Goal: Transaction & Acquisition: Subscribe to service/newsletter

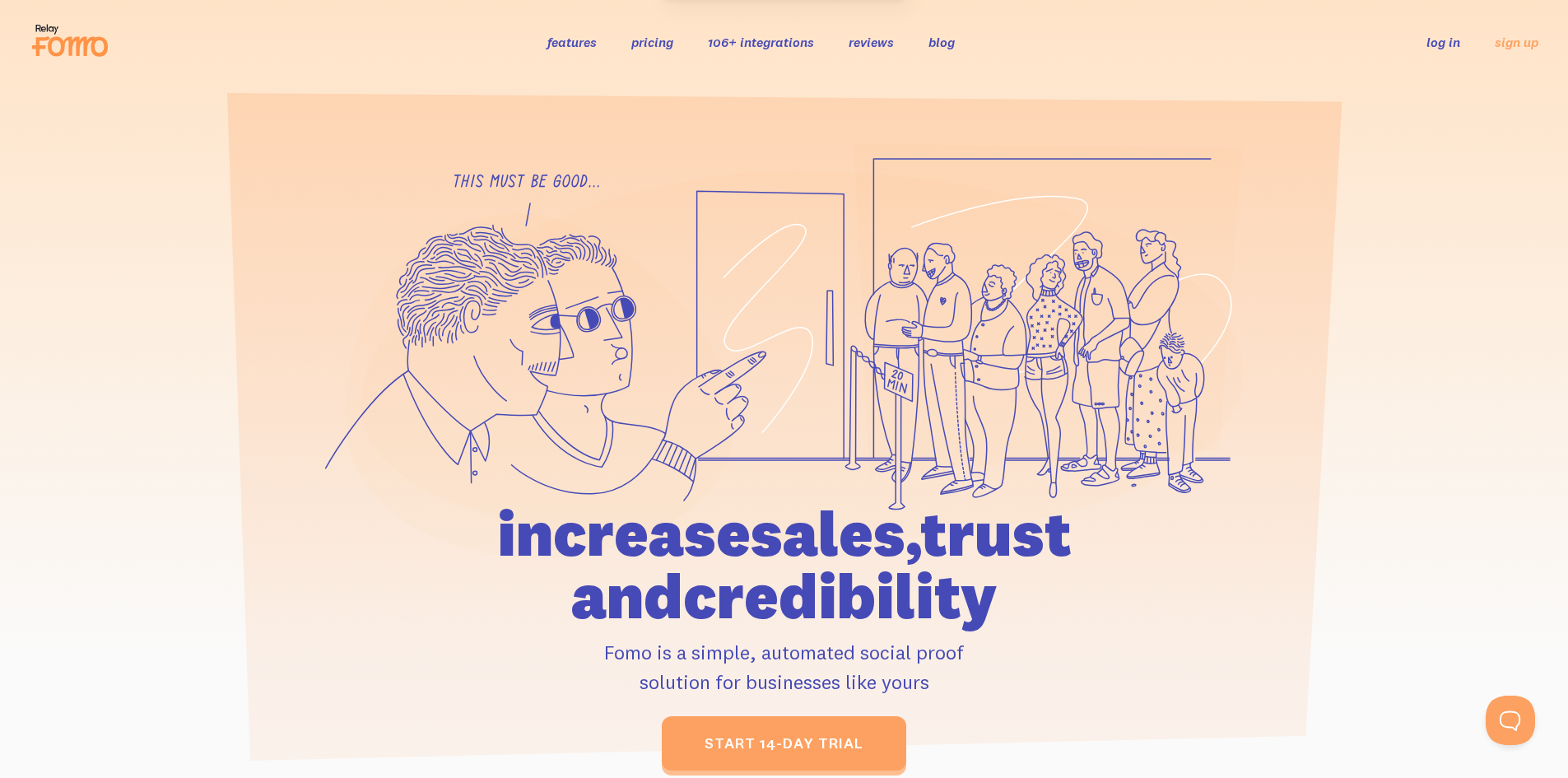
click at [1265, 43] on div "features pricing 106+ integrations reviews blog log in sign up log in sign up" at bounding box center [784, 42] width 1509 height 45
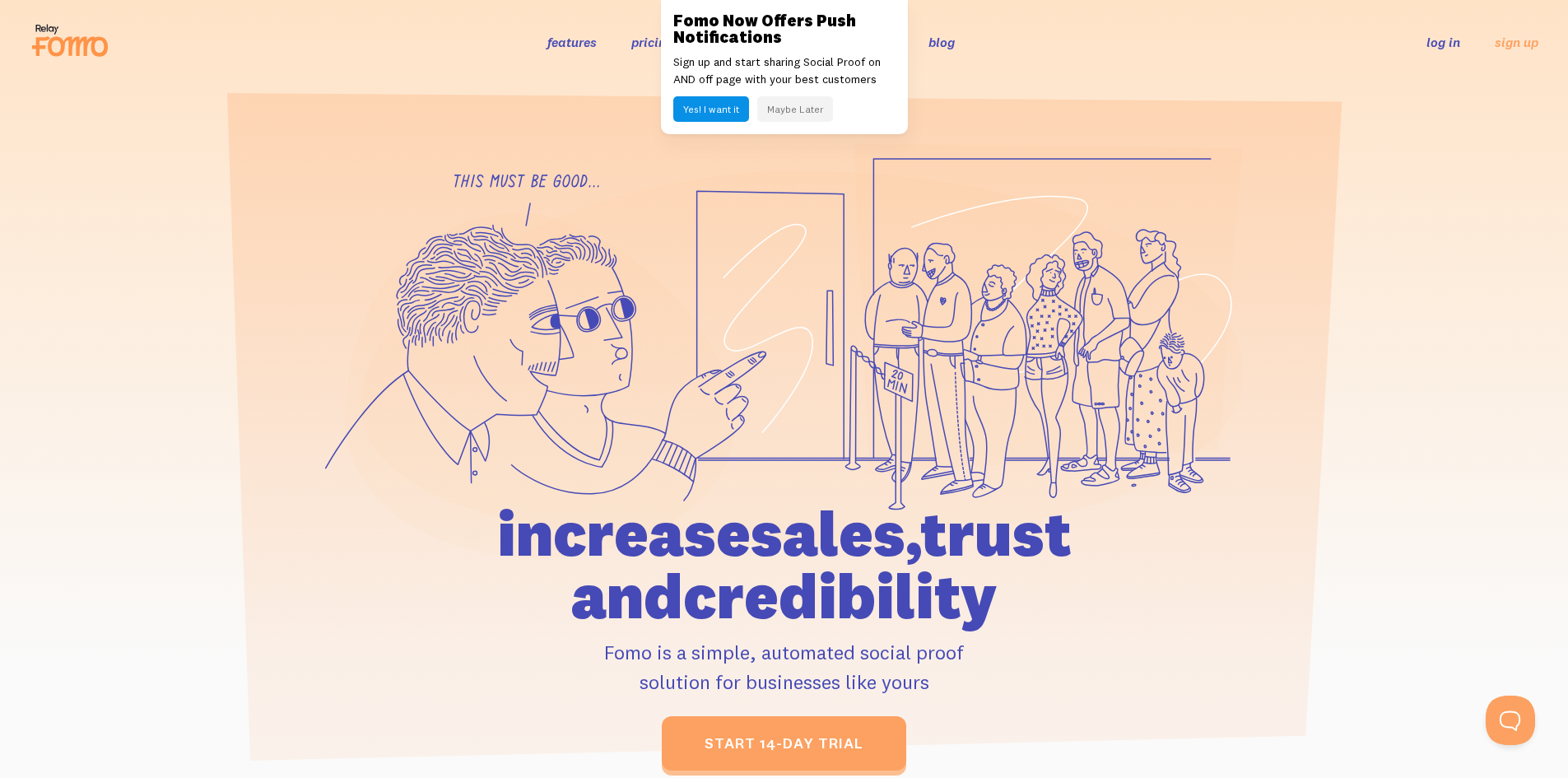
click at [780, 112] on button "Maybe Later" at bounding box center [796, 109] width 76 height 25
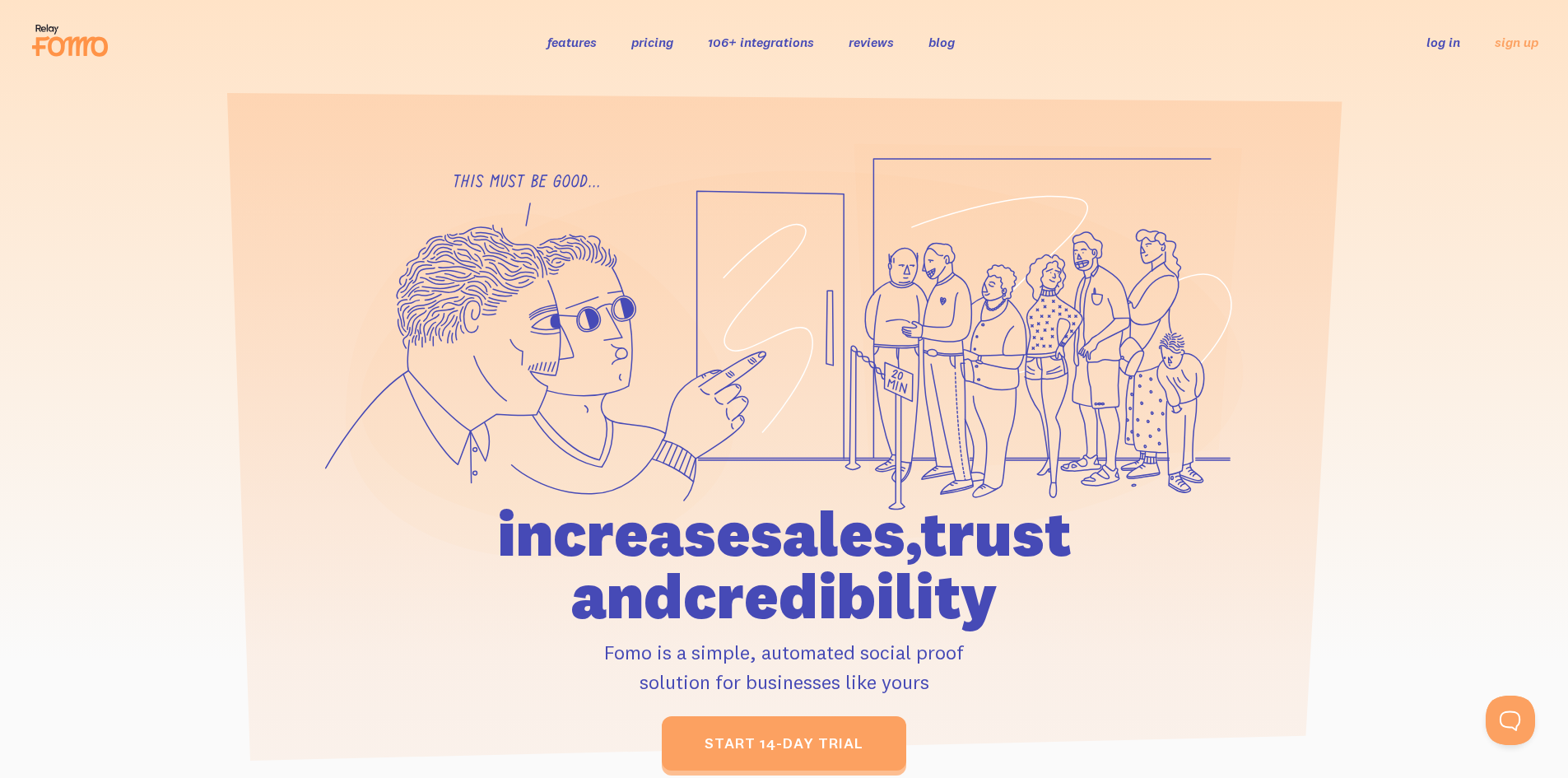
click at [645, 45] on link "pricing" at bounding box center [652, 42] width 42 height 17
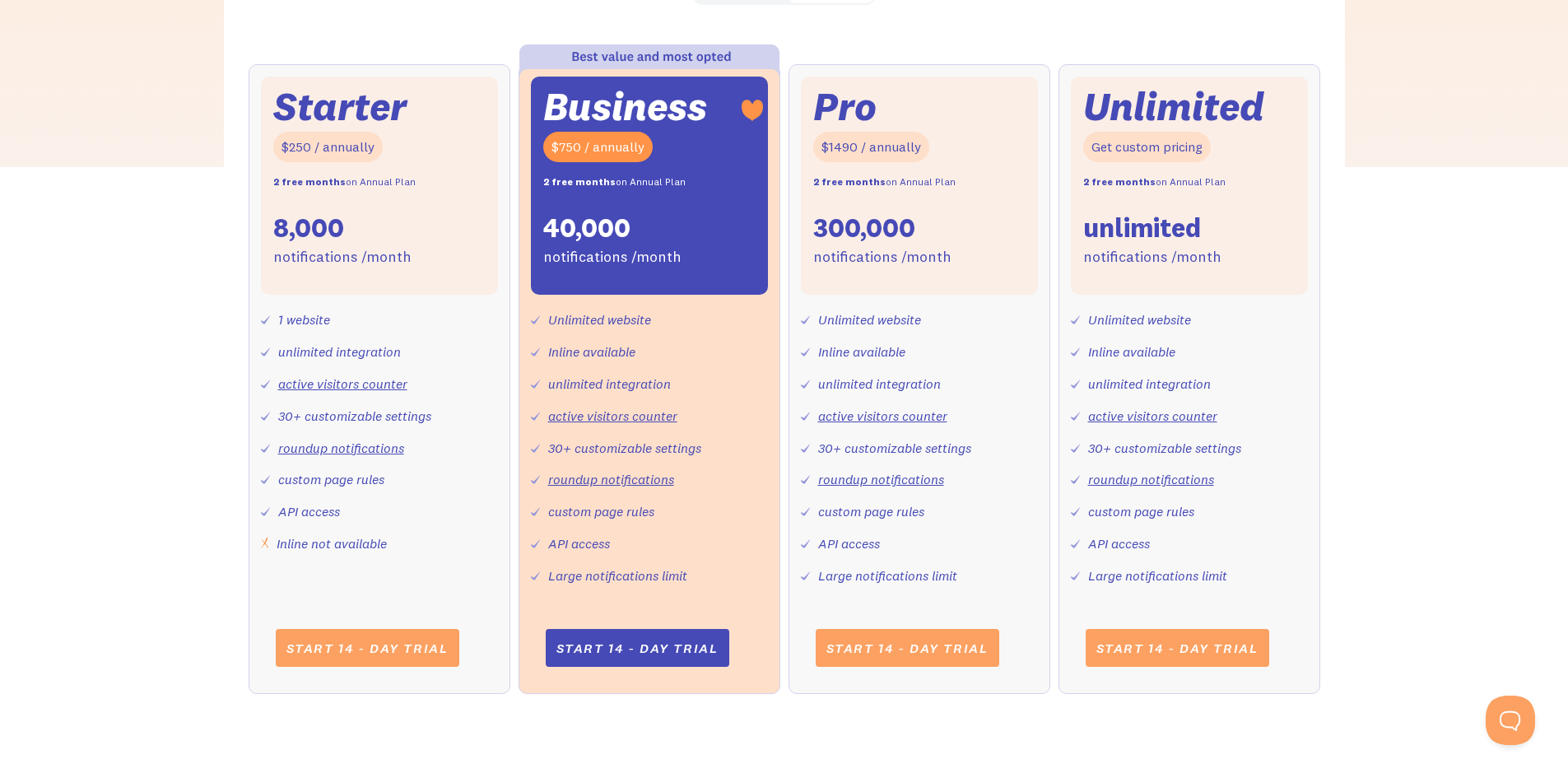
scroll to position [658, 0]
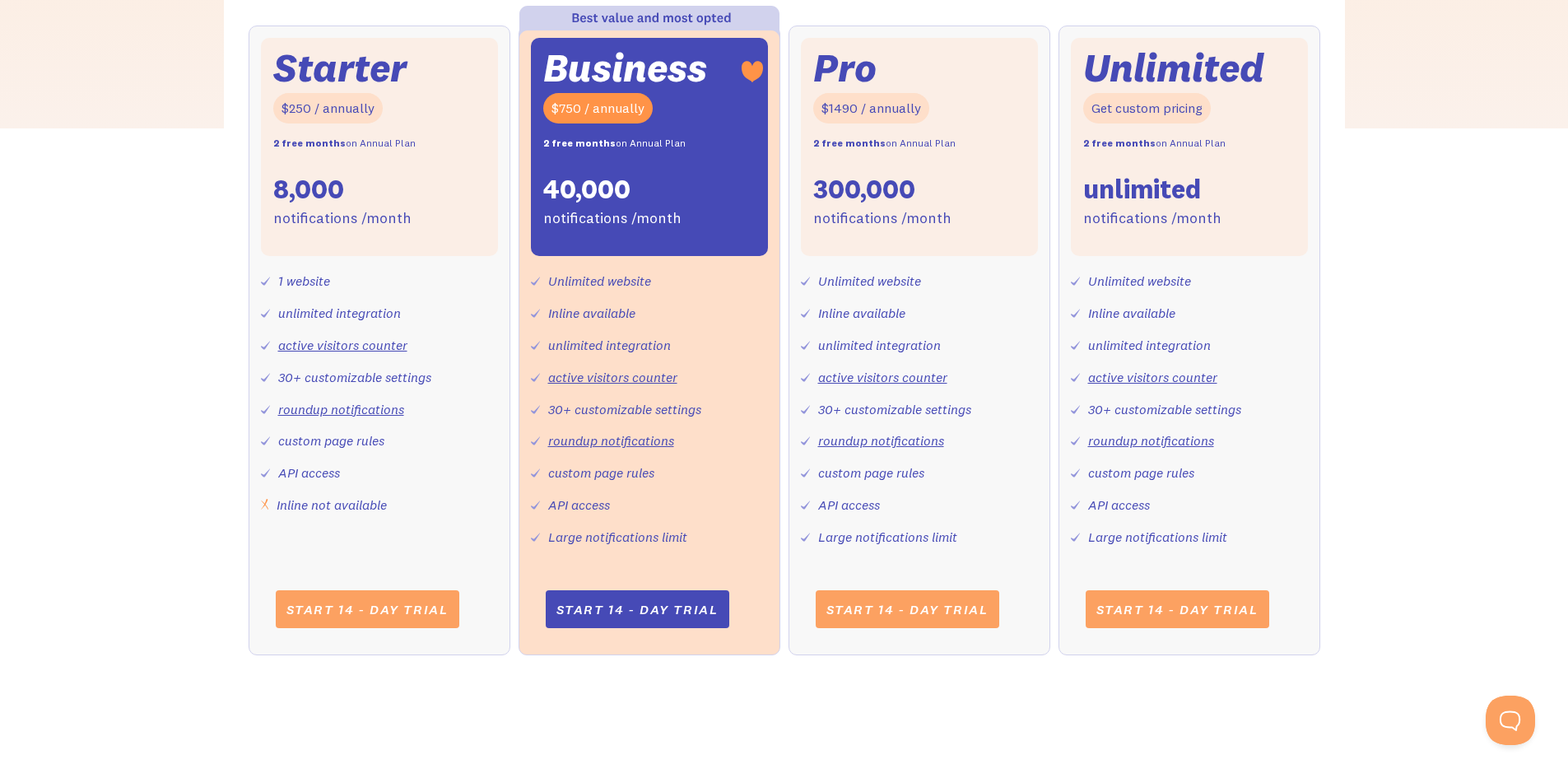
click at [161, 185] on div "I am a brand I am an agency 17% off when paid annually Monthly Annual Starter $…" at bounding box center [784, 252] width 1568 height 870
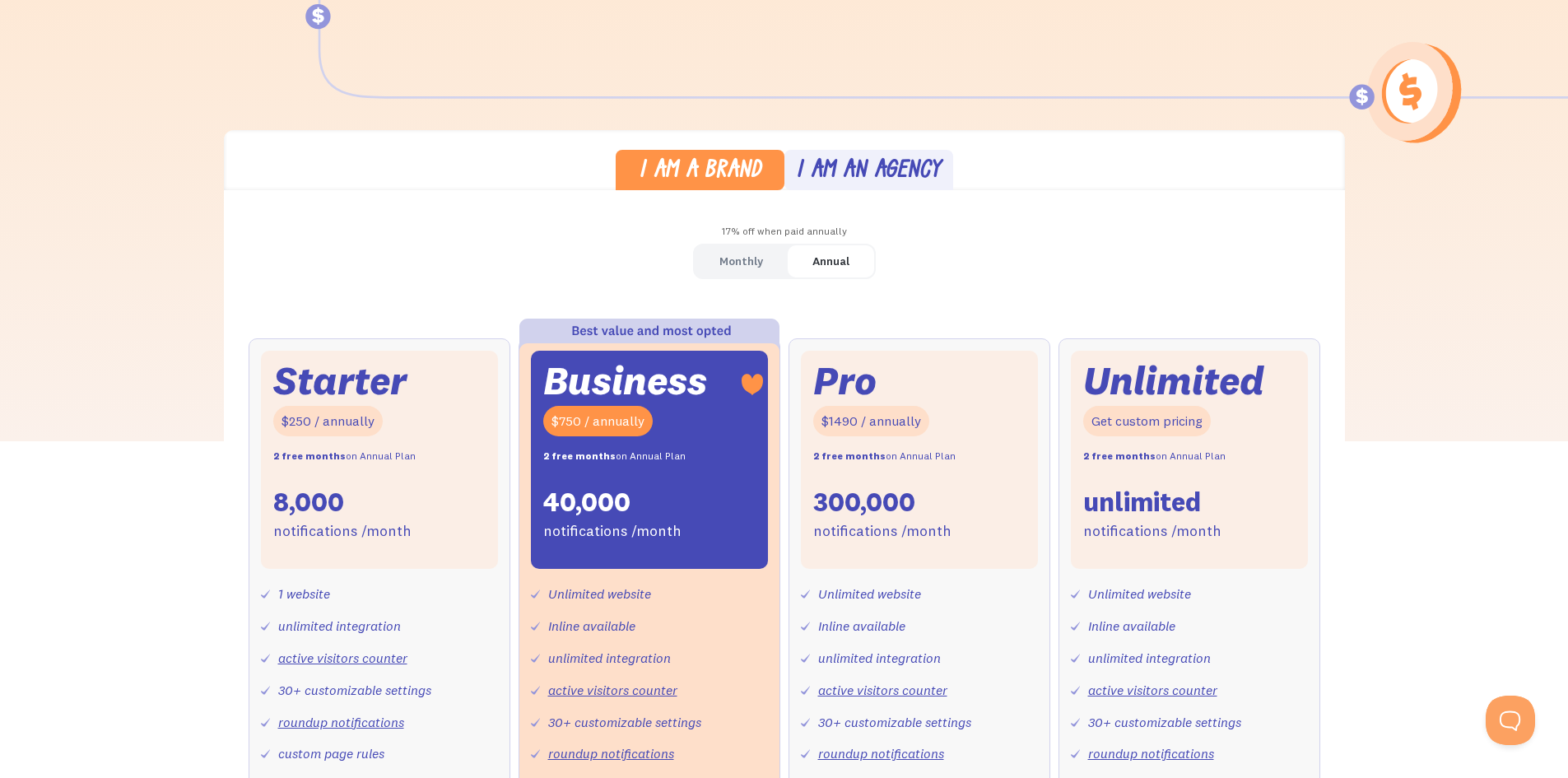
scroll to position [330, 0]
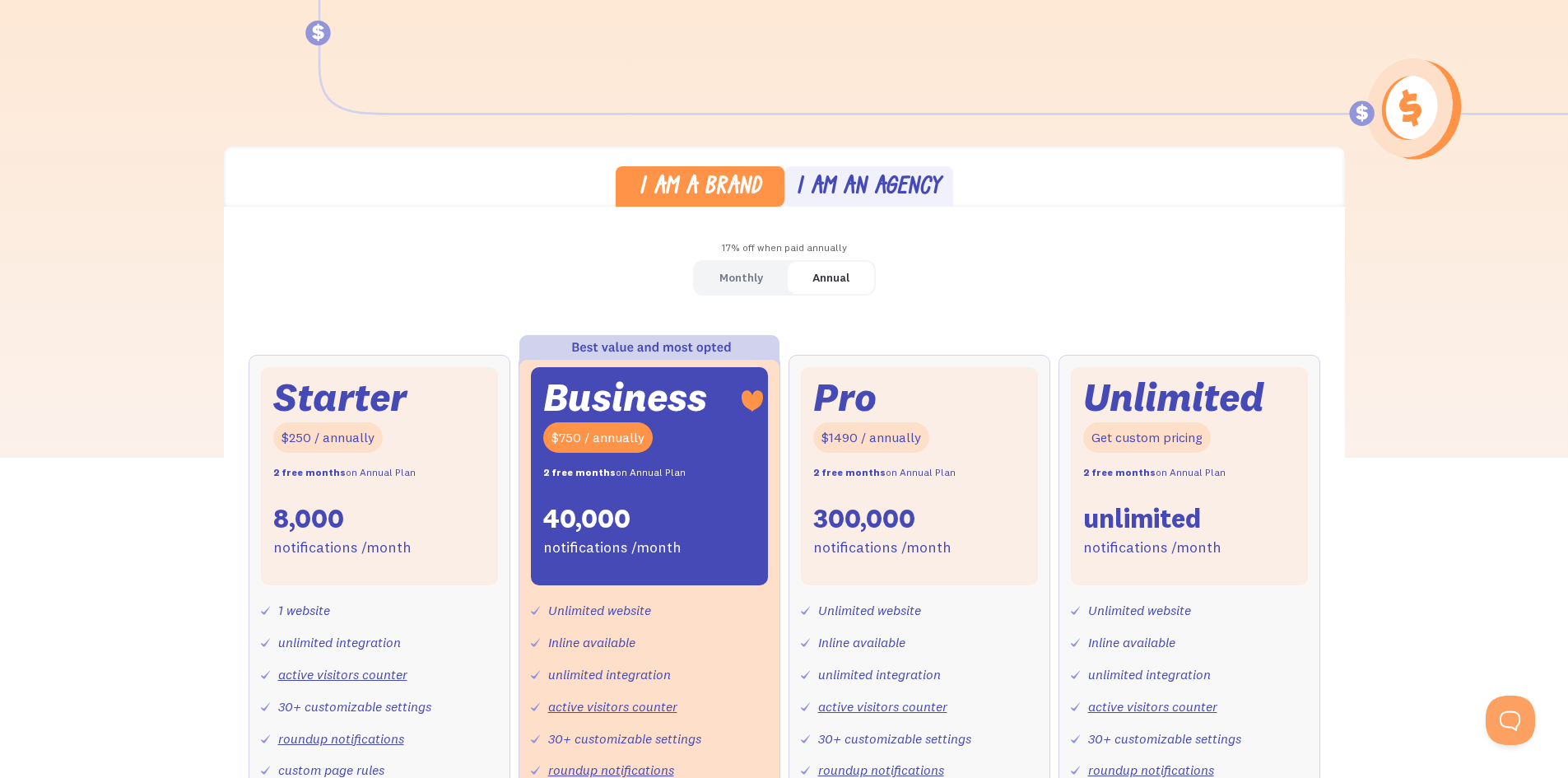
click at [740, 272] on div "Monthly" at bounding box center [741, 278] width 44 height 24
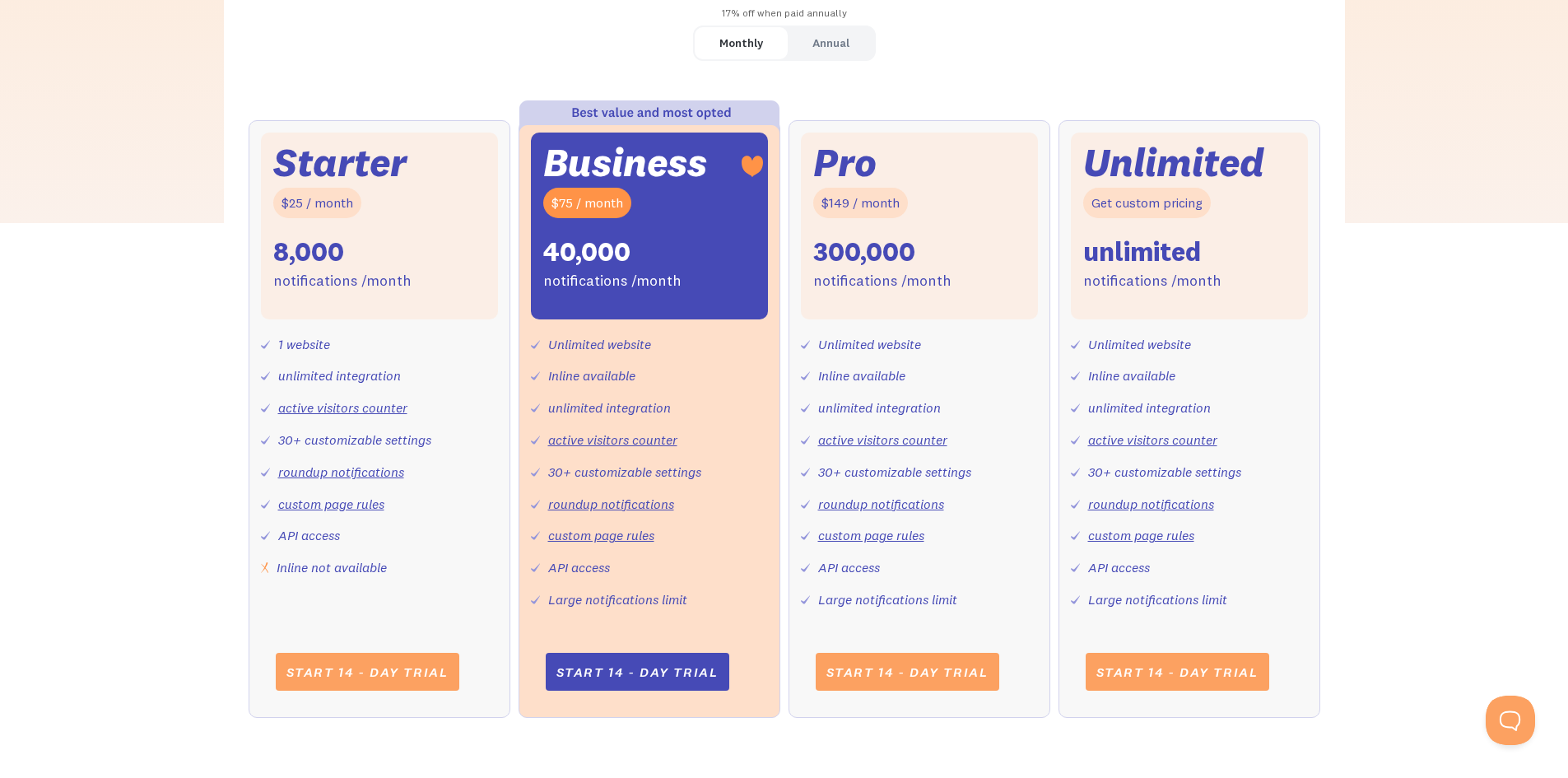
scroll to position [577, 0]
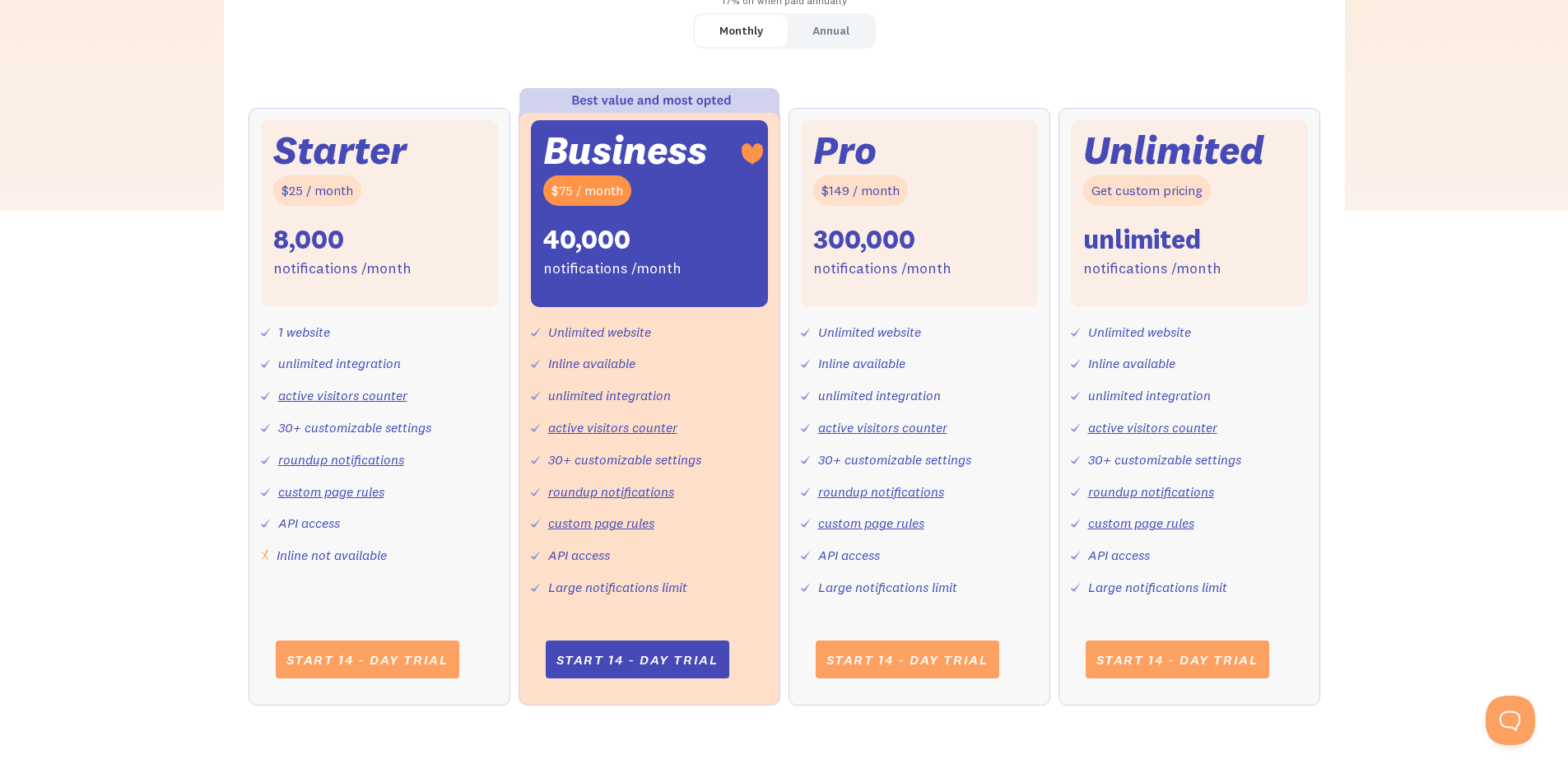
click at [839, 26] on div "Annual" at bounding box center [831, 31] width 37 height 24
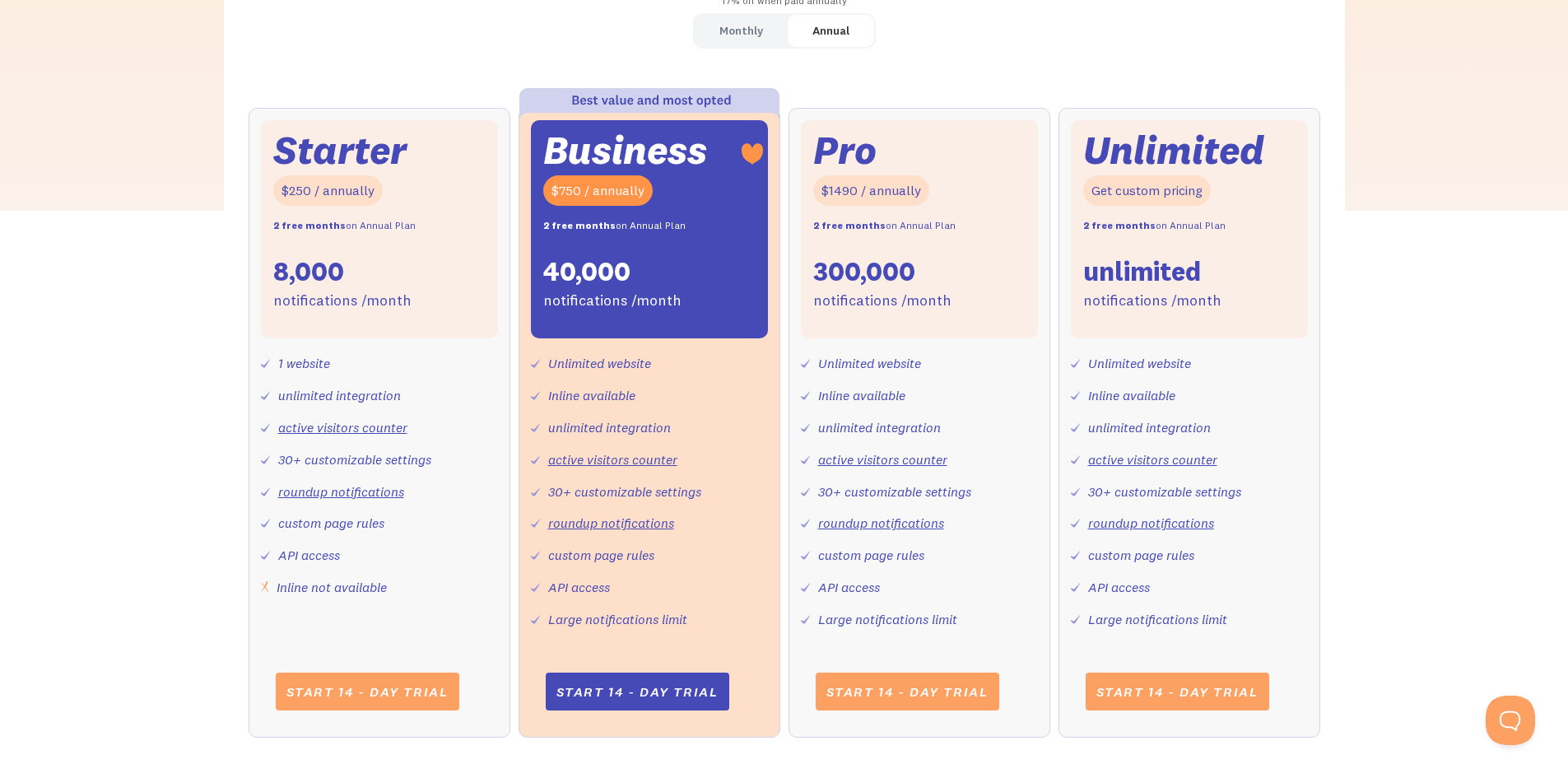
click at [756, 37] on div "Monthly" at bounding box center [741, 31] width 44 height 24
